Goal: Task Accomplishment & Management: Manage account settings

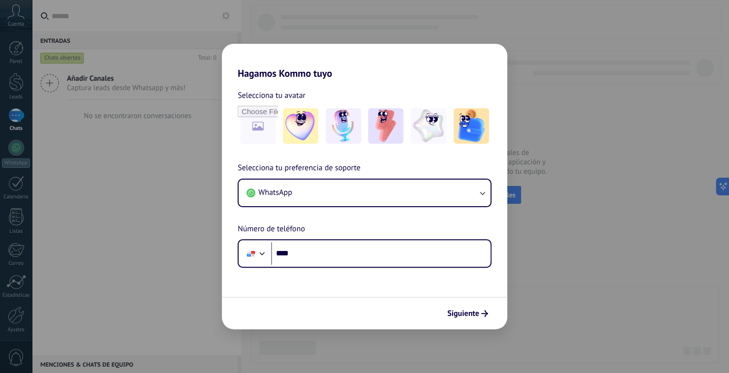
click at [539, 80] on div "Hagamos Kommo tuyo Selecciona tu avatar Selecciona tu preferencia de soporte Wh…" at bounding box center [364, 186] width 729 height 373
click at [343, 128] on img at bounding box center [343, 125] width 35 height 35
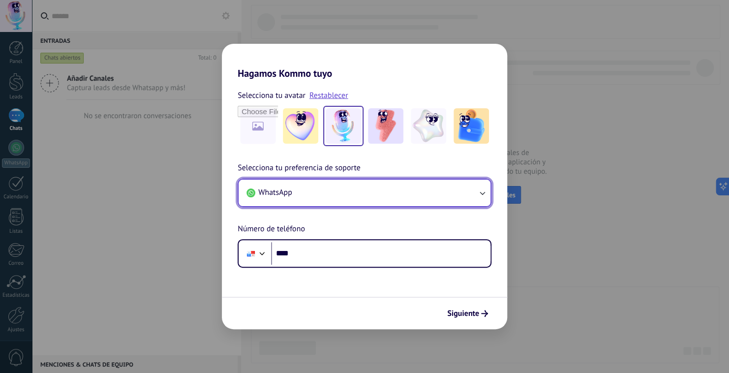
click at [367, 196] on button "WhatsApp" at bounding box center [365, 193] width 252 height 27
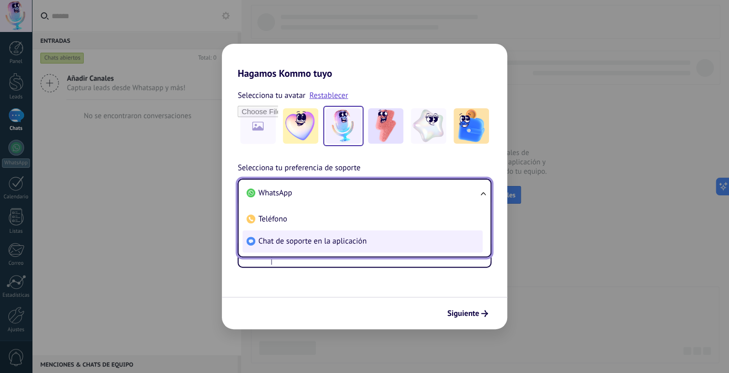
click at [355, 241] on span "Chat de soporte en la aplicación" at bounding box center [312, 241] width 108 height 10
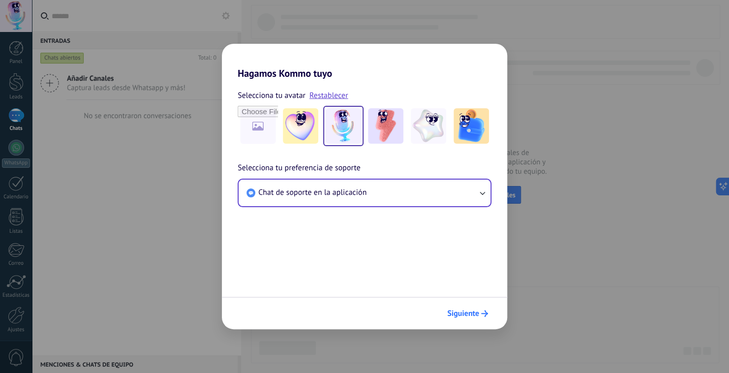
click at [487, 315] on icon "submit" at bounding box center [484, 313] width 7 height 7
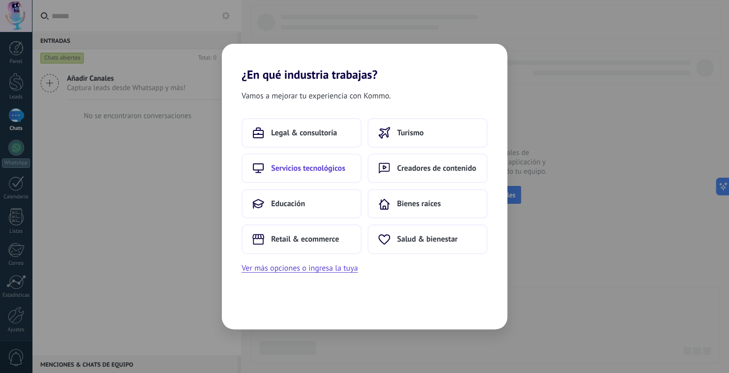
click at [311, 160] on button "Servicios tecnológicos" at bounding box center [302, 169] width 120 height 30
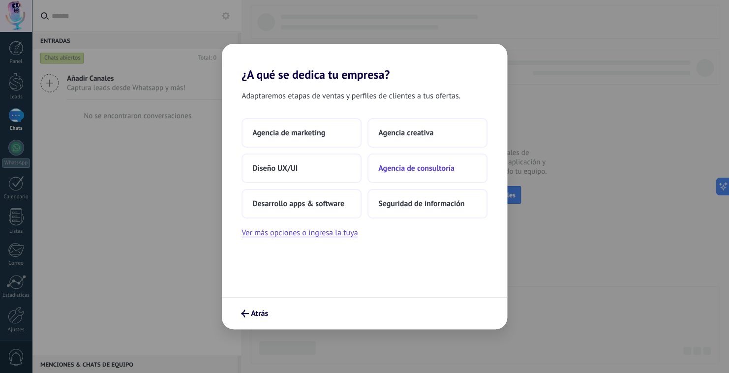
click at [422, 171] on span "Agencia de consultoría" at bounding box center [416, 168] width 76 height 10
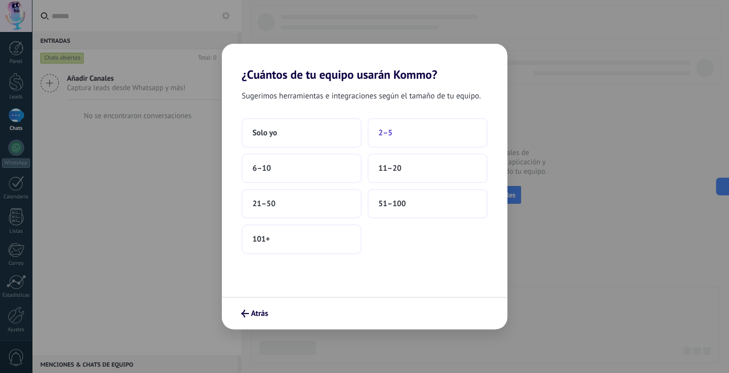
click at [414, 134] on button "2–5" at bounding box center [428, 133] width 120 height 30
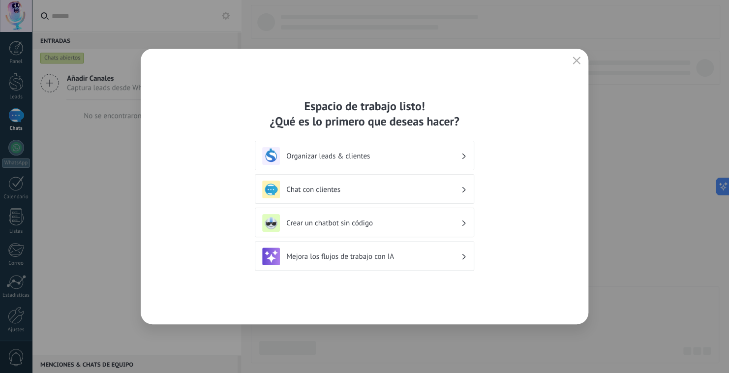
click at [461, 156] on div "Organizar leads & clientes" at bounding box center [364, 156] width 205 height 18
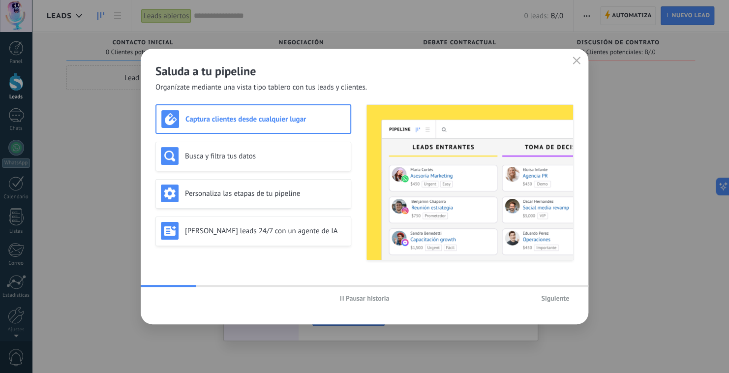
click at [555, 301] on span "Siguiente" at bounding box center [555, 298] width 28 height 7
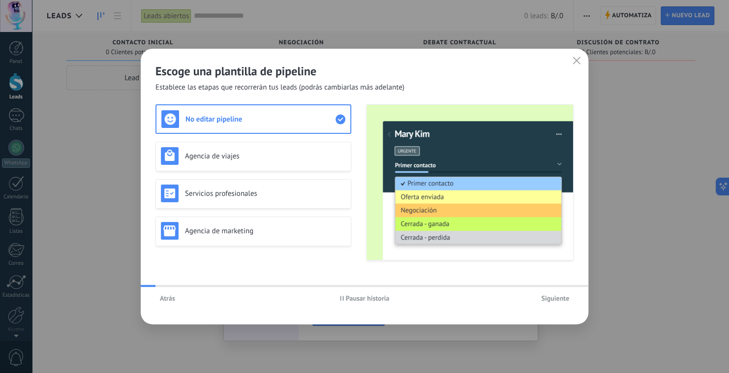
click at [555, 301] on span "Siguiente" at bounding box center [555, 298] width 28 height 7
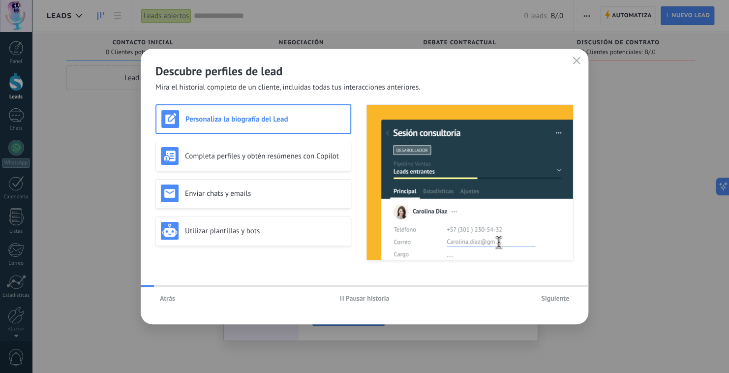
click at [555, 301] on span "Siguiente" at bounding box center [555, 298] width 28 height 7
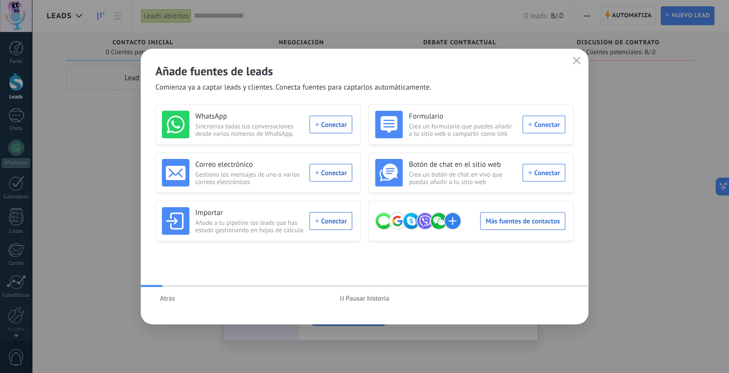
click at [555, 301] on div "Atrás Pausar historia" at bounding box center [365, 298] width 448 height 23
click at [573, 61] on icon "button" at bounding box center [577, 61] width 8 height 8
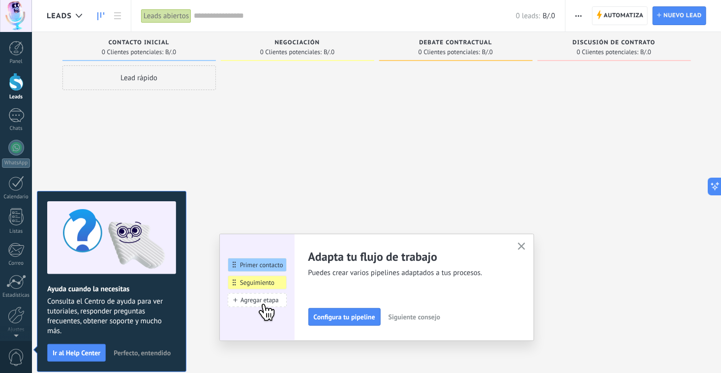
click at [617, 76] on div at bounding box center [615, 187] width 154 height 245
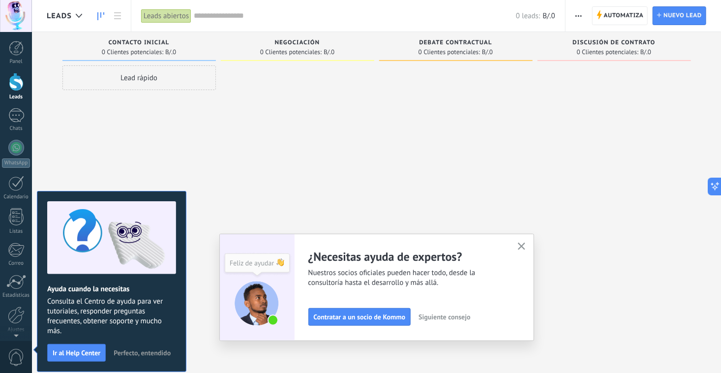
click at [141, 351] on span "Perfecto, entendido" at bounding box center [142, 352] width 57 height 7
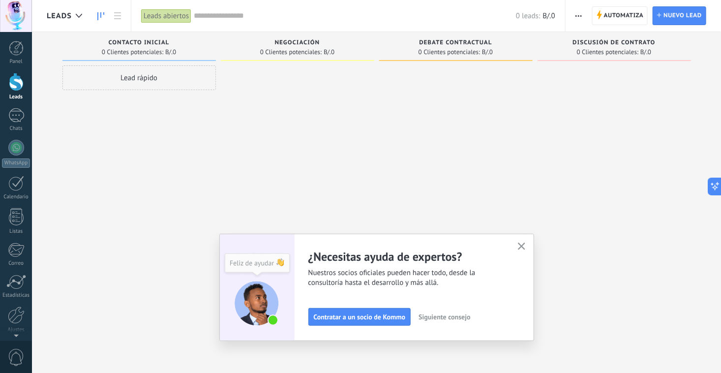
click at [520, 246] on button "button" at bounding box center [522, 246] width 12 height 13
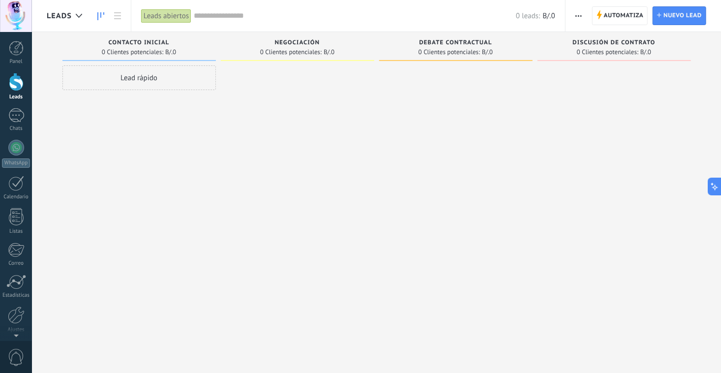
click at [340, 187] on div at bounding box center [298, 187] width 154 height 245
click at [24, 13] on div at bounding box center [16, 16] width 32 height 32
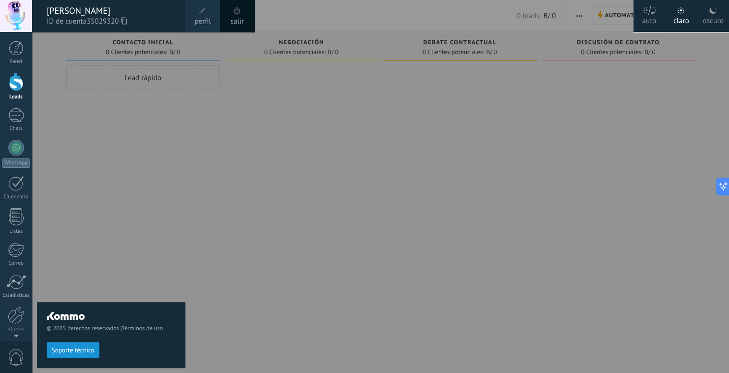
click at [234, 17] on link "salir" at bounding box center [236, 21] width 13 height 11
